Goal: Answer question/provide support

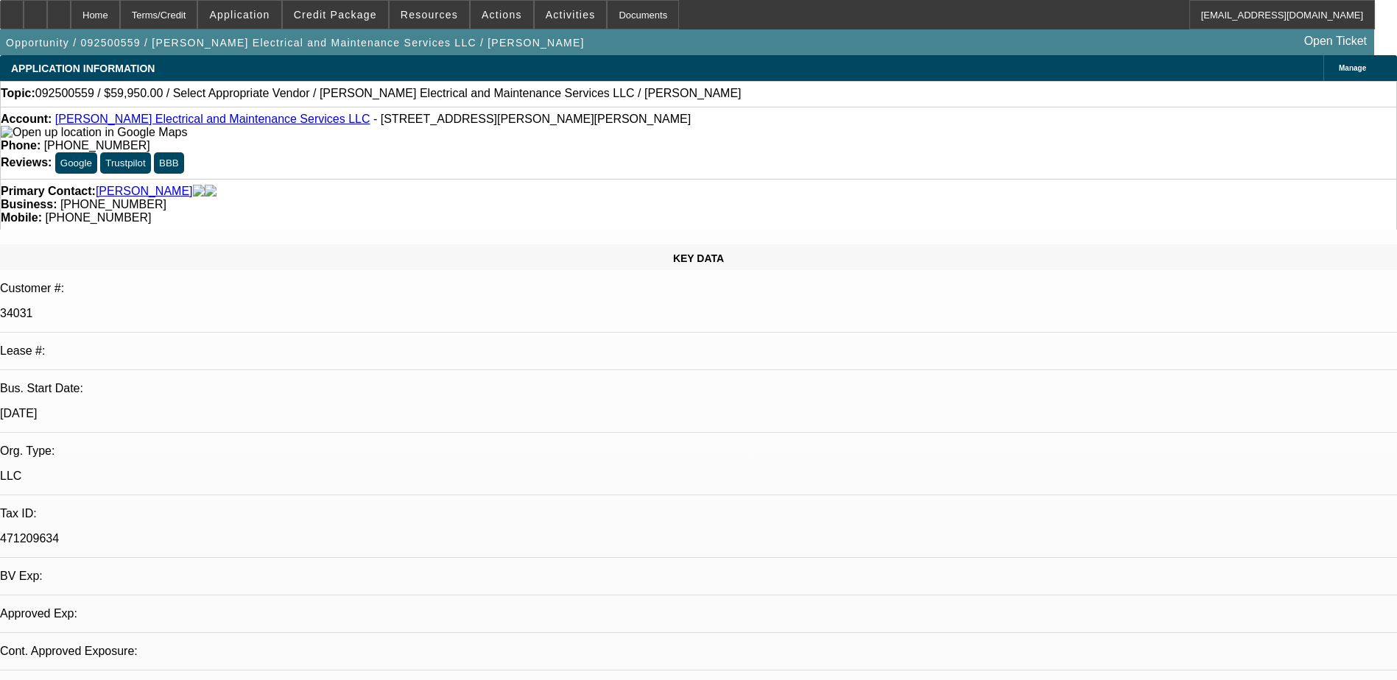
select select "0"
select select "2"
select select "0.1"
select select "1"
select select "2"
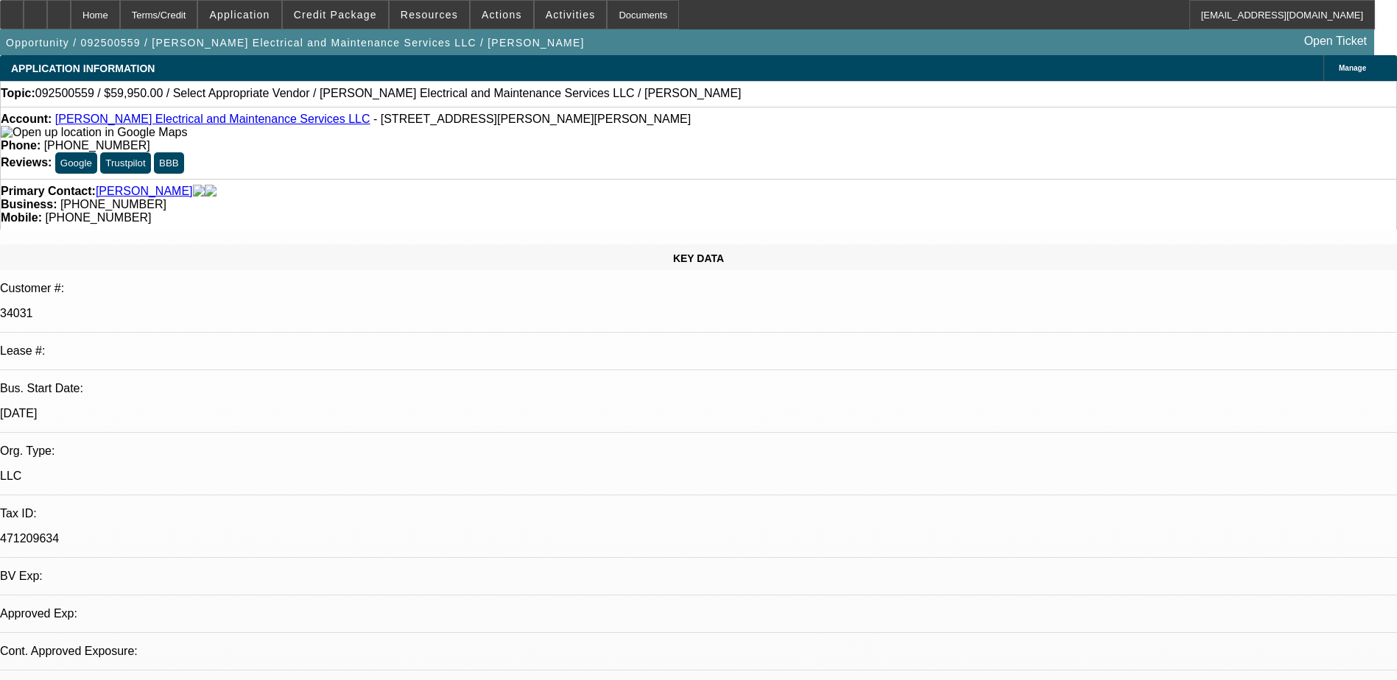
select select "4"
radio input "true"
type textarea "SERVICE DEAL -NEW CONTRACT, ONLY 2 PAYMENTS MADE SO FAR, NOT MUCH PAY HISTORY T…"
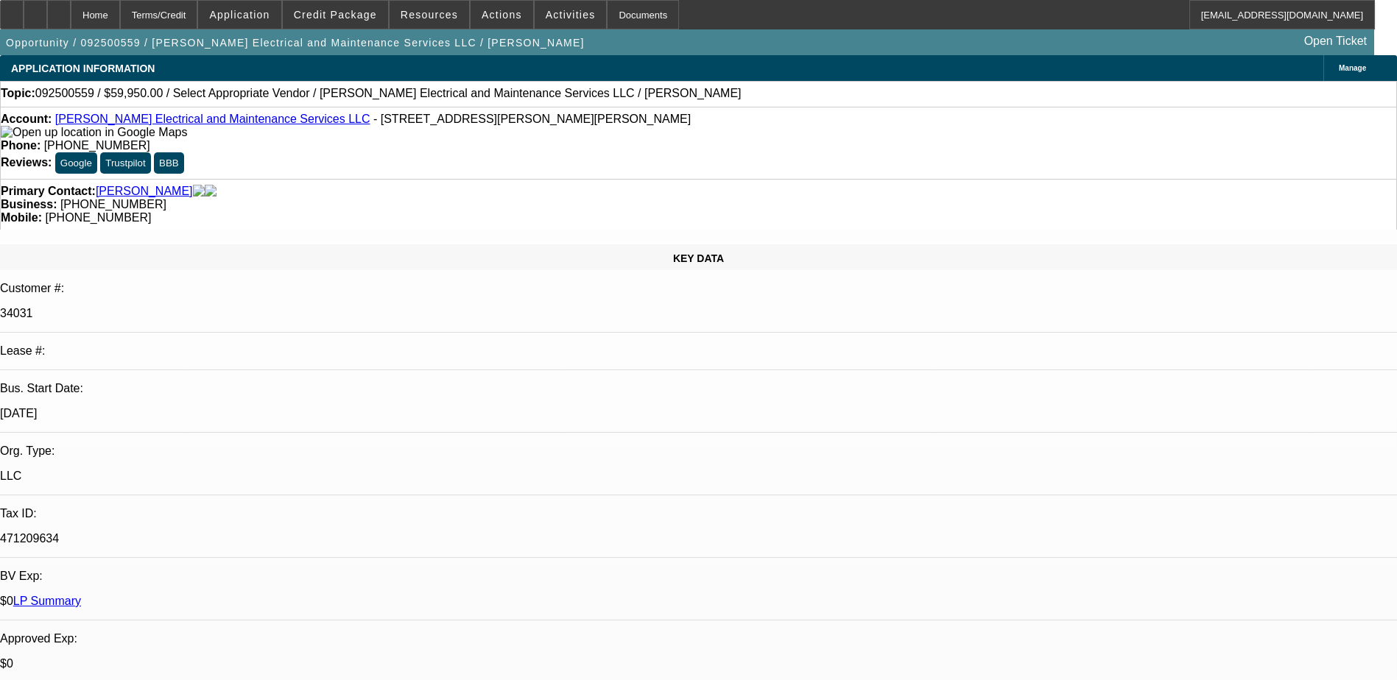
drag, startPoint x: 1312, startPoint y: 322, endPoint x: 1083, endPoint y: 629, distance: 383.6
radio input "true"
select select "0"
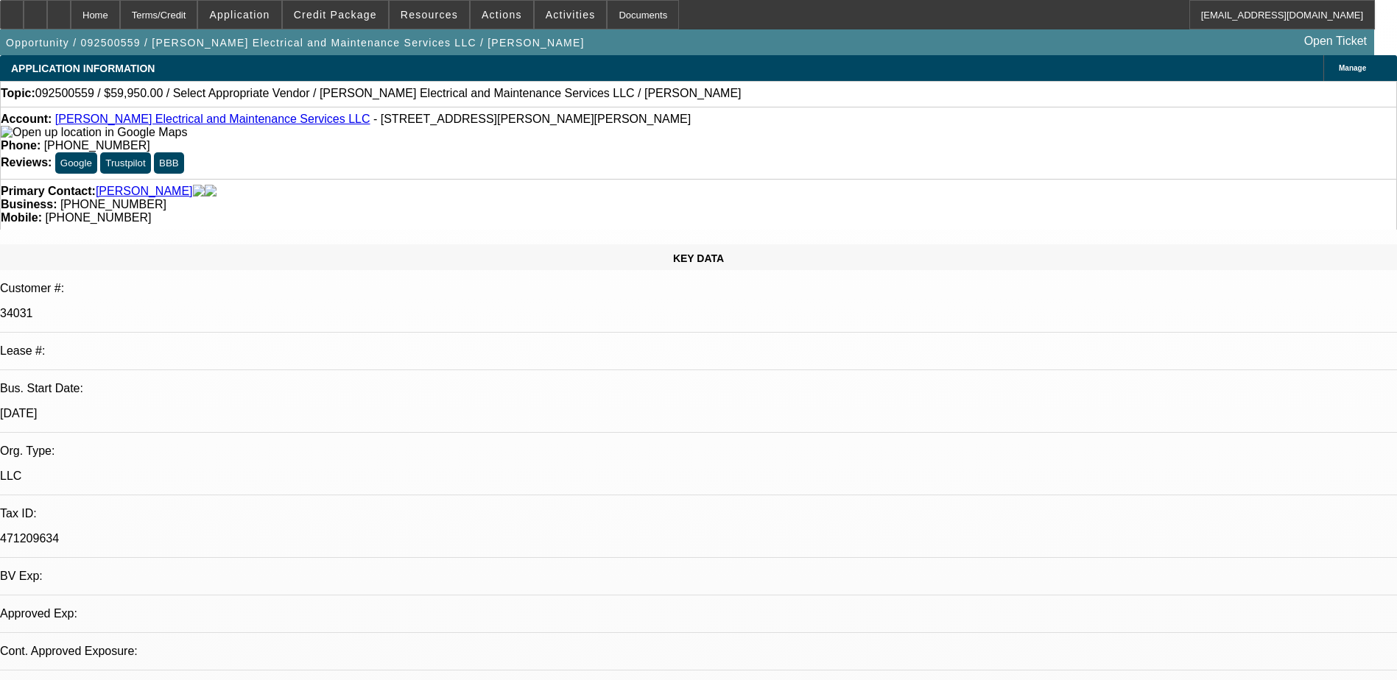
select select "2"
select select "0.1"
select select "1"
select select "2"
select select "4"
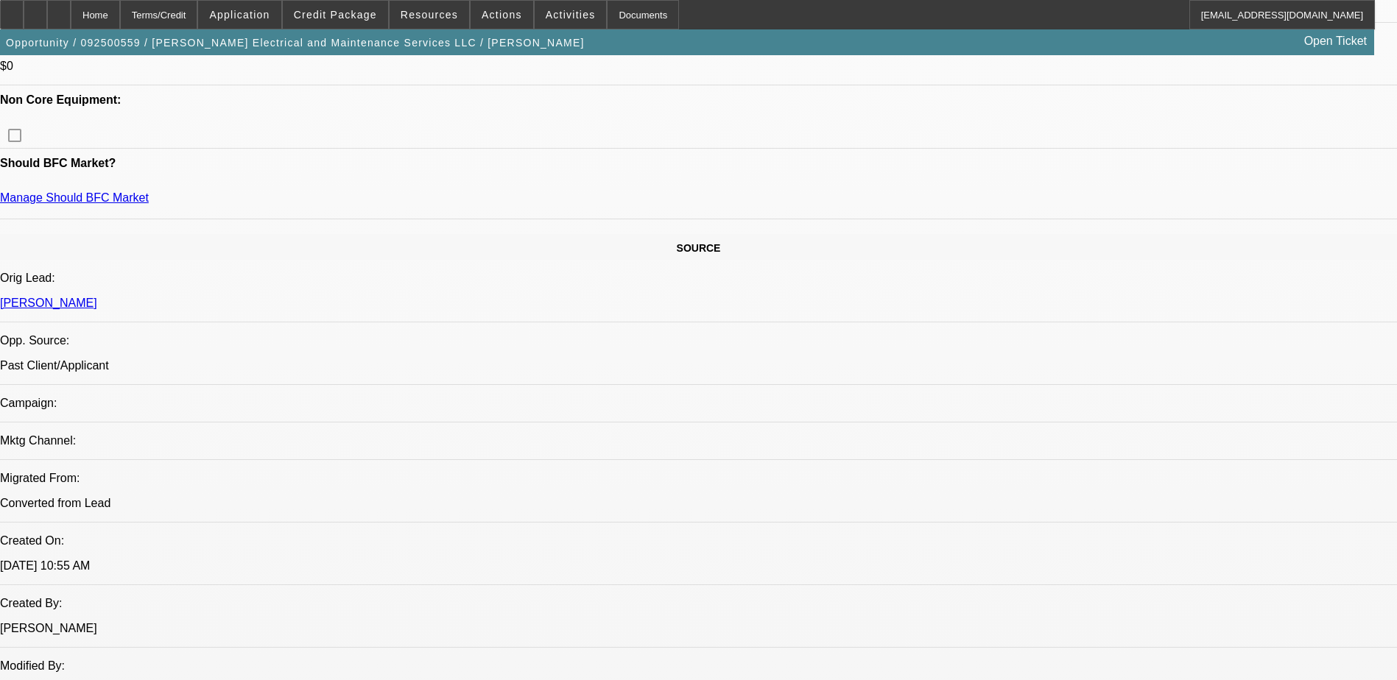
scroll to position [663, 0]
